Goal: Navigation & Orientation: Find specific page/section

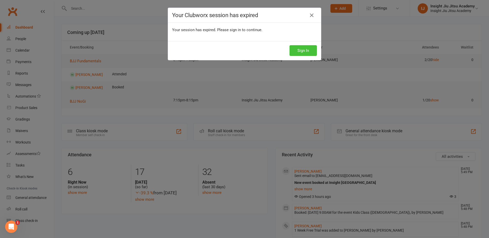
click at [303, 53] on button "Sign In" at bounding box center [303, 50] width 27 height 11
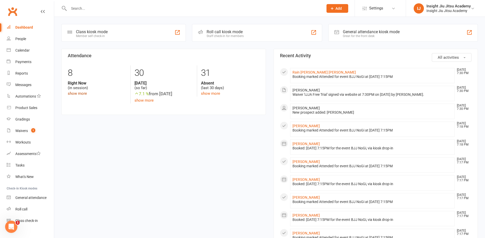
click at [80, 93] on link "show more" at bounding box center [77, 93] width 19 height 5
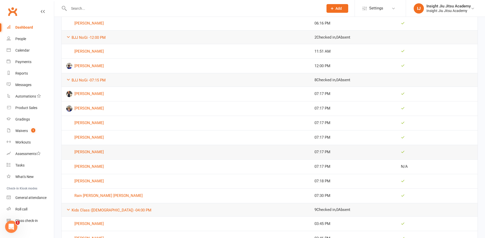
scroll to position [326, 0]
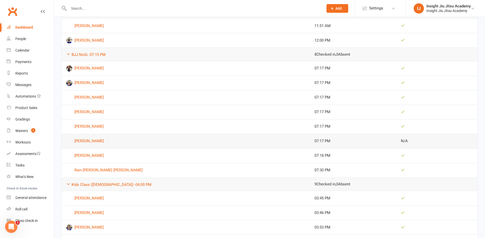
click at [401, 141] on span "N/A" at bounding box center [404, 141] width 7 height 5
click at [94, 144] on link "[PERSON_NAME]" at bounding box center [185, 141] width 239 height 6
